Goal: Task Accomplishment & Management: Use online tool/utility

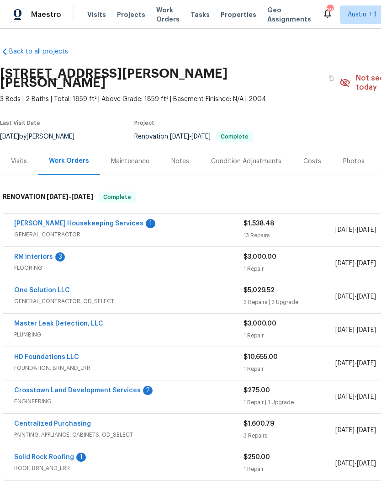
click at [352, 157] on div "Photos" at bounding box center [353, 161] width 21 height 9
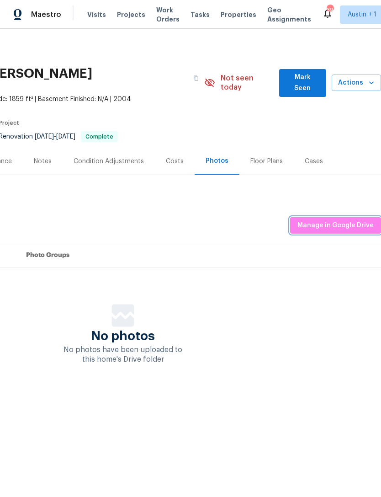
click at [353, 220] on span "Manage in Google Drive" at bounding box center [336, 225] width 76 height 11
click at [357, 77] on span "Actions" at bounding box center [356, 82] width 35 height 11
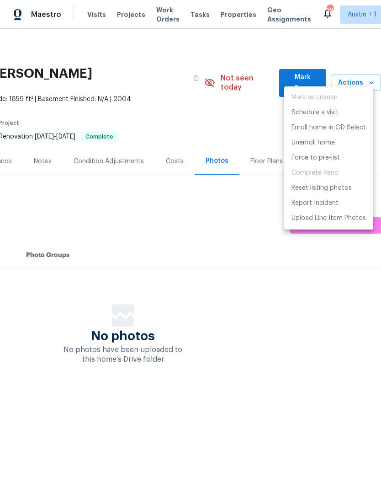
click at [263, 155] on div at bounding box center [190, 248] width 381 height 497
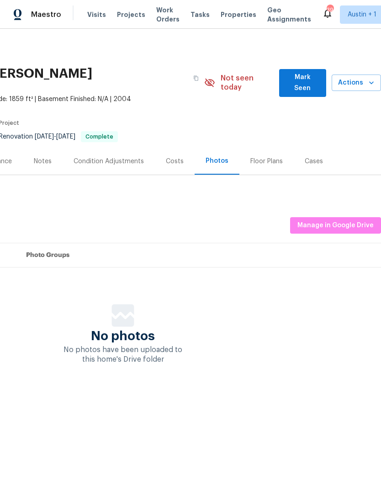
click at [262, 154] on div "Mark as unseen Schedule a visit Enroll home in OD Select Unenroll home Force to…" at bounding box center [190, 248] width 381 height 497
click at [266, 157] on div "Floor Plans" at bounding box center [266, 161] width 32 height 9
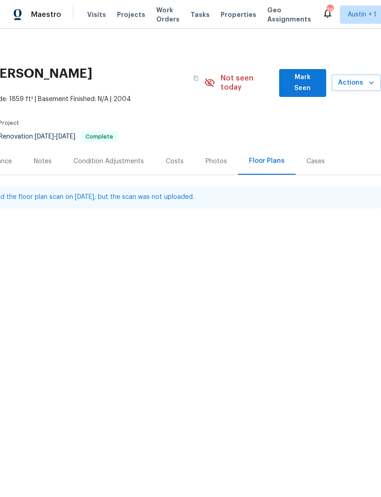
click at [365, 77] on span "Actions" at bounding box center [356, 82] width 35 height 11
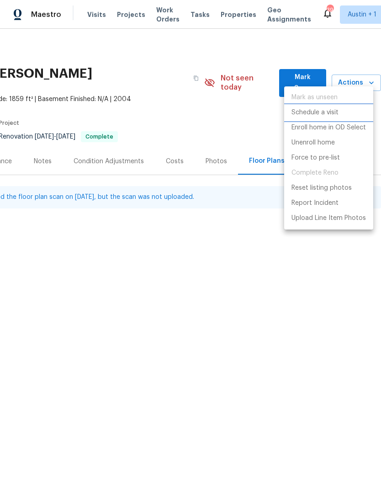
click at [337, 110] on p "Schedule a visit" at bounding box center [315, 113] width 47 height 10
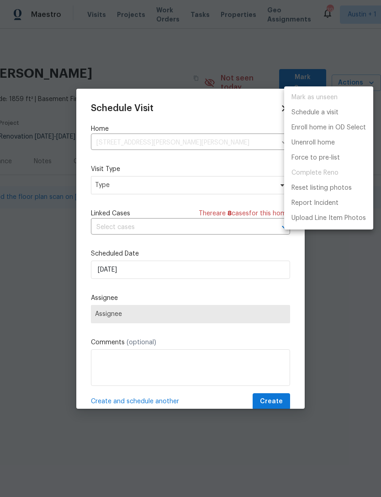
click at [220, 186] on div at bounding box center [190, 248] width 381 height 497
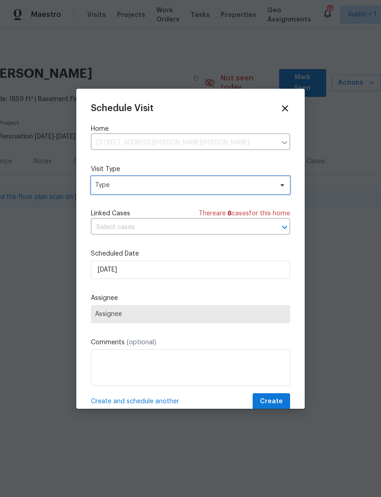
click at [230, 181] on span "Type" at bounding box center [184, 185] width 178 height 9
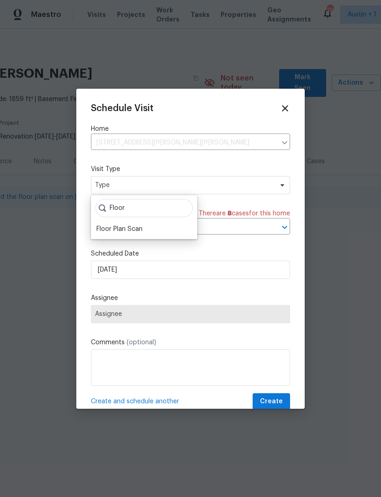
type input "Floor"
click at [107, 227] on div "Floor Plan Scan" at bounding box center [119, 228] width 46 height 9
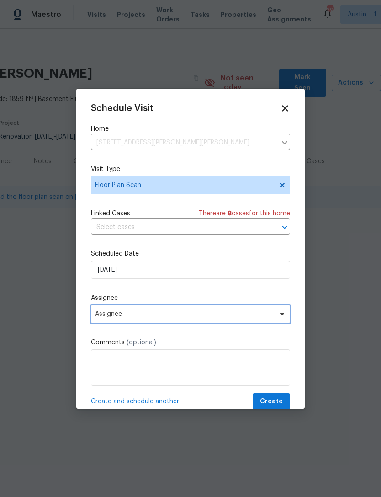
click at [112, 315] on span "Assignee" at bounding box center [184, 313] width 179 height 7
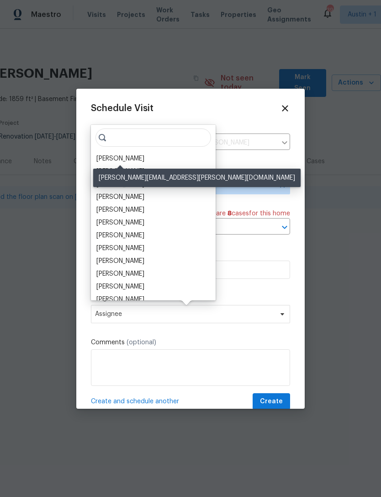
click at [106, 155] on div "[PERSON_NAME]" at bounding box center [120, 158] width 48 height 9
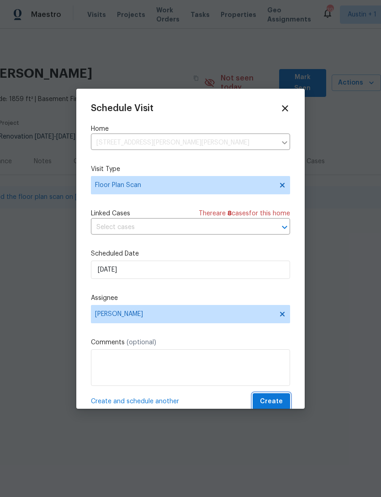
click at [284, 396] on button "Create" at bounding box center [271, 401] width 37 height 17
